Goal: Task Accomplishment & Management: Use online tool/utility

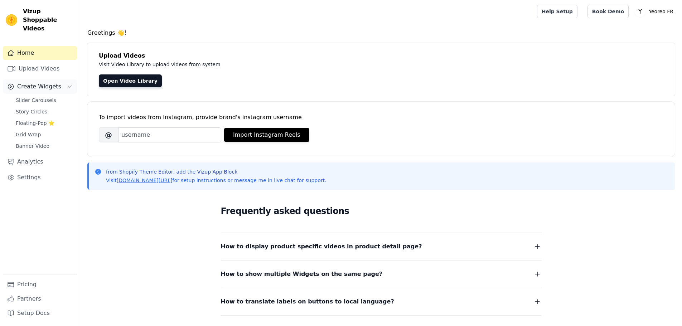
click at [70, 84] on icon "Sidebar" at bounding box center [70, 87] width 6 height 6
click at [71, 84] on icon "Sidebar" at bounding box center [70, 87] width 6 height 6
click at [52, 62] on link "Upload Videos" at bounding box center [40, 69] width 74 height 14
click at [45, 97] on span "Slider Carousels" at bounding box center [36, 100] width 40 height 7
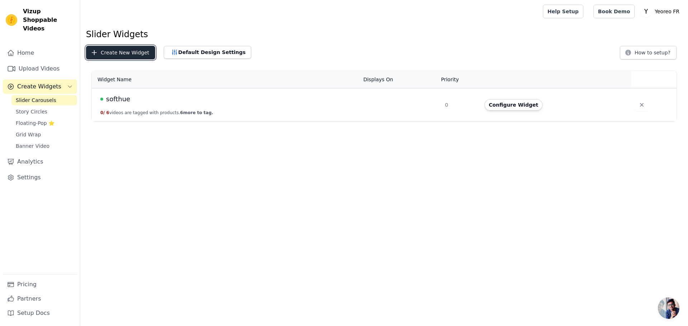
click at [93, 52] on icon "button" at bounding box center [94, 52] width 7 height 7
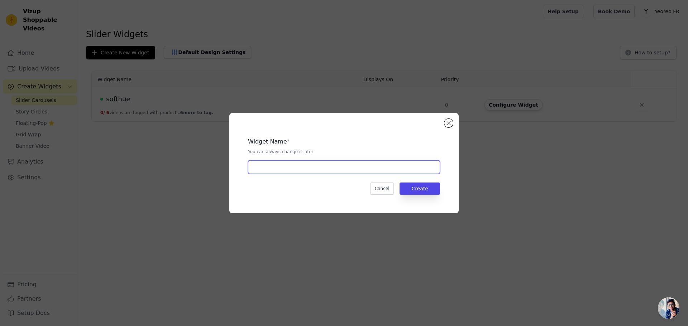
click at [412, 171] on input "text" at bounding box center [344, 167] width 192 height 14
click at [449, 124] on button "Close modal" at bounding box center [448, 123] width 9 height 9
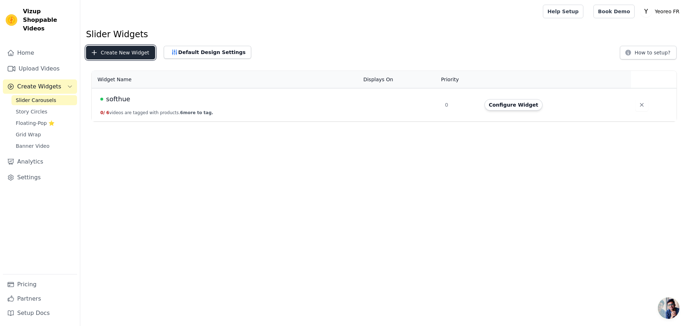
click at [106, 47] on button "Create New Widget" at bounding box center [120, 53] width 69 height 14
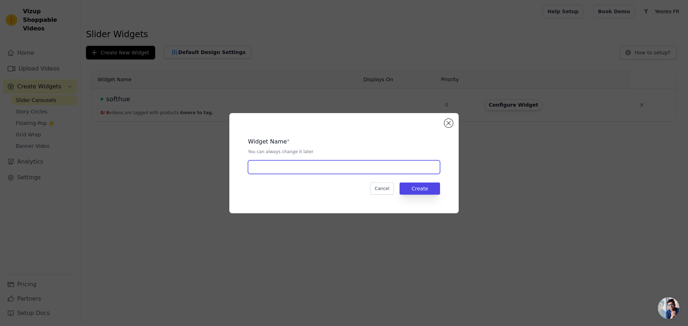
click at [277, 170] on input "text" at bounding box center [344, 167] width 192 height 14
type input "2"
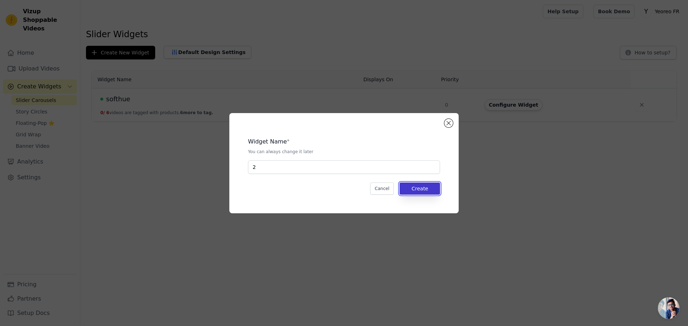
click at [419, 191] on button "Create" at bounding box center [419, 189] width 40 height 12
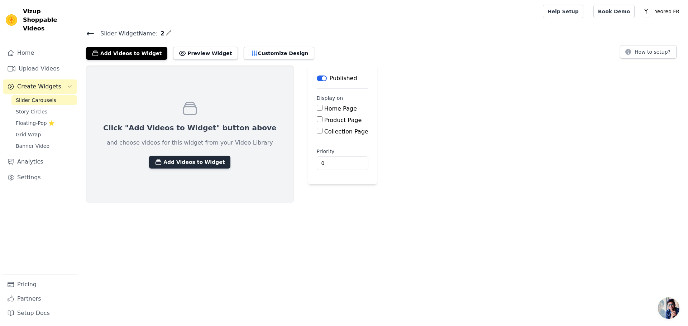
click at [189, 159] on button "Add Videos to Widget" at bounding box center [189, 162] width 81 height 13
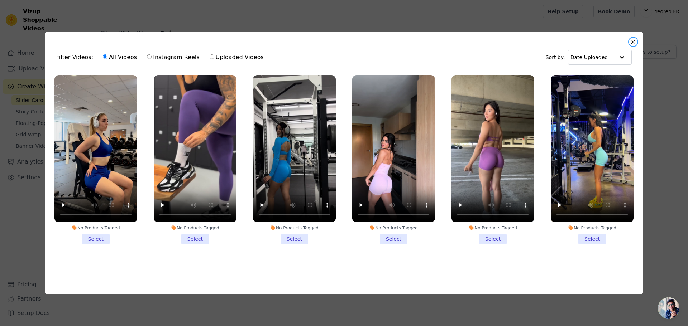
click at [634, 42] on button "Close modal" at bounding box center [633, 42] width 9 height 9
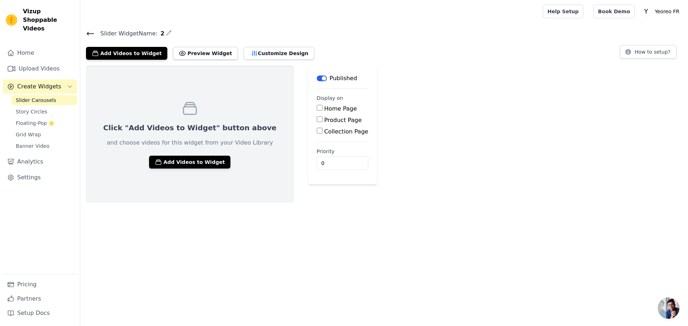
click at [90, 34] on icon at bounding box center [90, 33] width 9 height 9
